Goal: Task Accomplishment & Management: Manage account settings

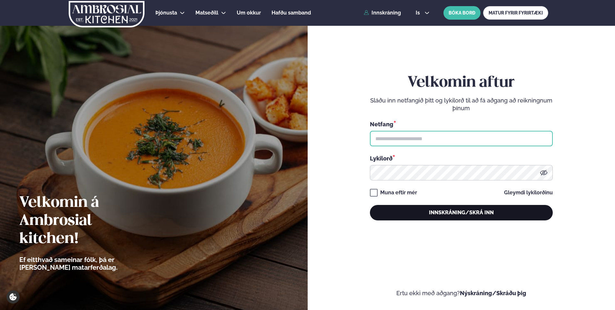
type input "**********"
click at [463, 211] on button "Innskráning/Skrá inn" at bounding box center [461, 212] width 183 height 15
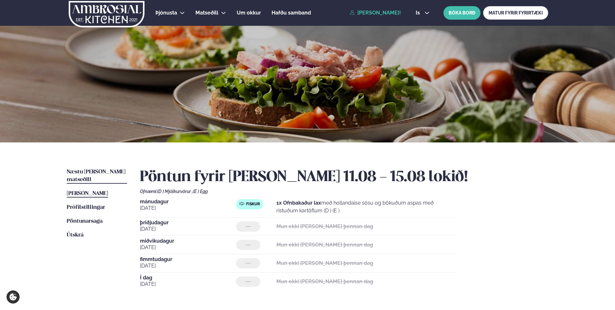
click at [77, 168] on link "Næstu [PERSON_NAME] matseðill Næsta vika" at bounding box center [97, 175] width 60 height 15
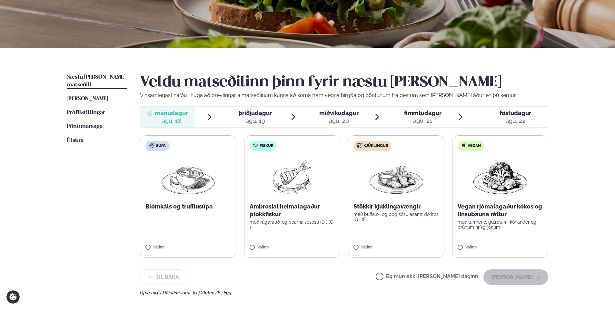
scroll to position [129, 0]
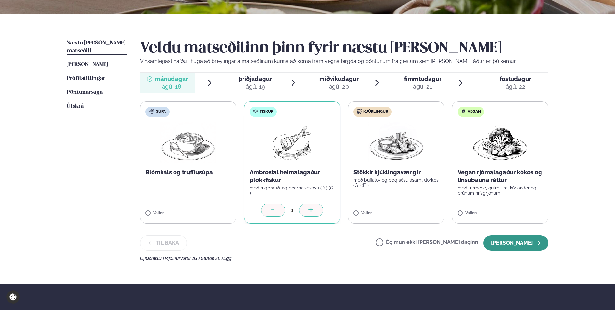
click at [523, 242] on button "[PERSON_NAME]" at bounding box center [515, 242] width 65 height 15
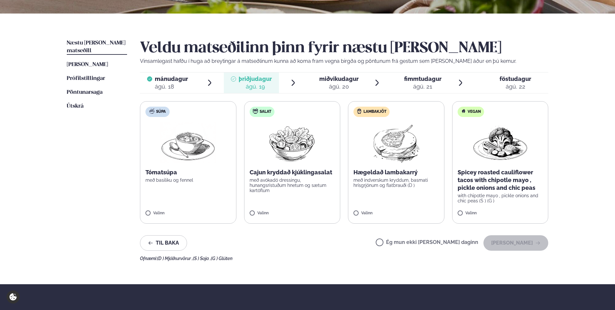
click at [421, 241] on label "Ég mun ekki [PERSON_NAME] daginn" at bounding box center [426, 243] width 102 height 7
click at [515, 240] on button "[PERSON_NAME]" at bounding box center [515, 242] width 65 height 15
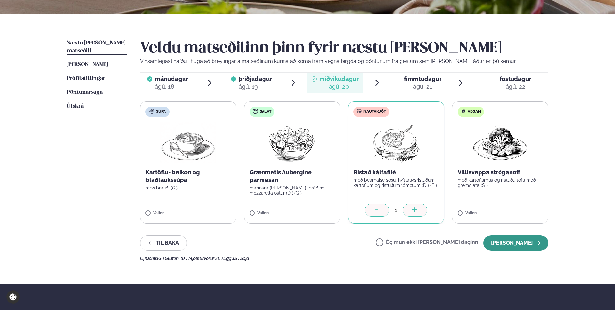
click at [514, 240] on button "[PERSON_NAME]" at bounding box center [515, 242] width 65 height 15
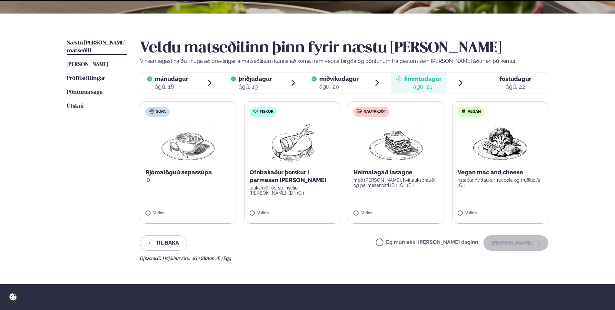
click at [441, 240] on label "Ég mun ekki [PERSON_NAME] daginn" at bounding box center [426, 243] width 102 height 7
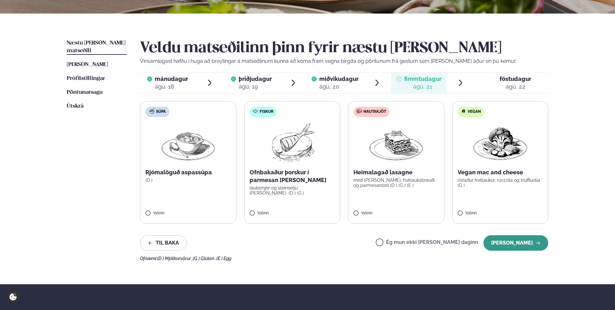
click at [536, 243] on icon "button" at bounding box center [537, 242] width 4 height 3
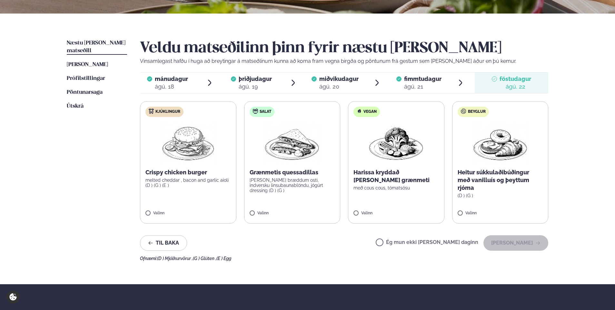
click at [477, 244] on label "Ég mun ekki [PERSON_NAME] daginn" at bounding box center [426, 243] width 102 height 7
click at [519, 244] on button "[PERSON_NAME]" at bounding box center [515, 242] width 65 height 15
